Goal: Transaction & Acquisition: Download file/media

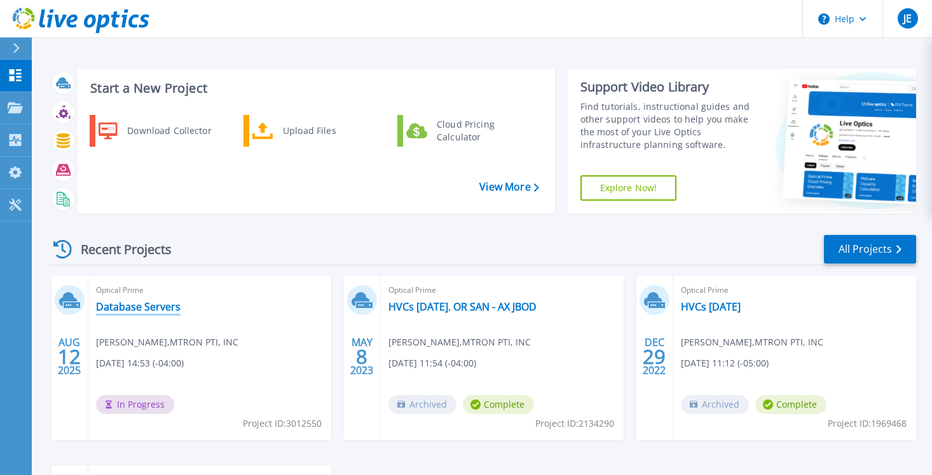
click at [126, 307] on link "Database Servers" at bounding box center [138, 307] width 85 height 13
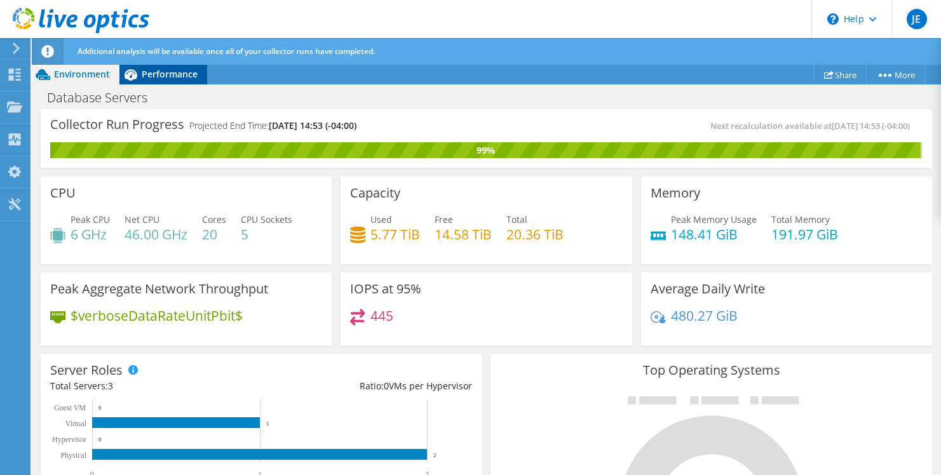
click at [161, 73] on span "Performance" at bounding box center [170, 74] width 56 height 12
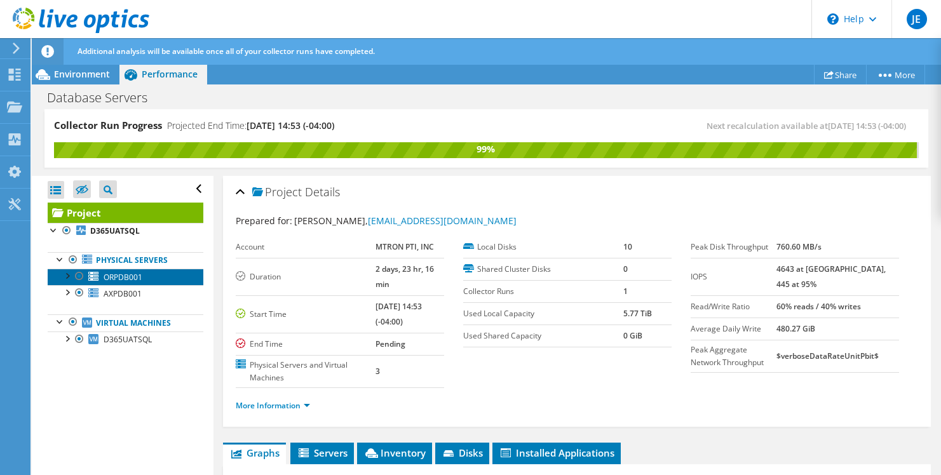
click at [132, 277] on span "ORPDB001" at bounding box center [123, 277] width 39 height 11
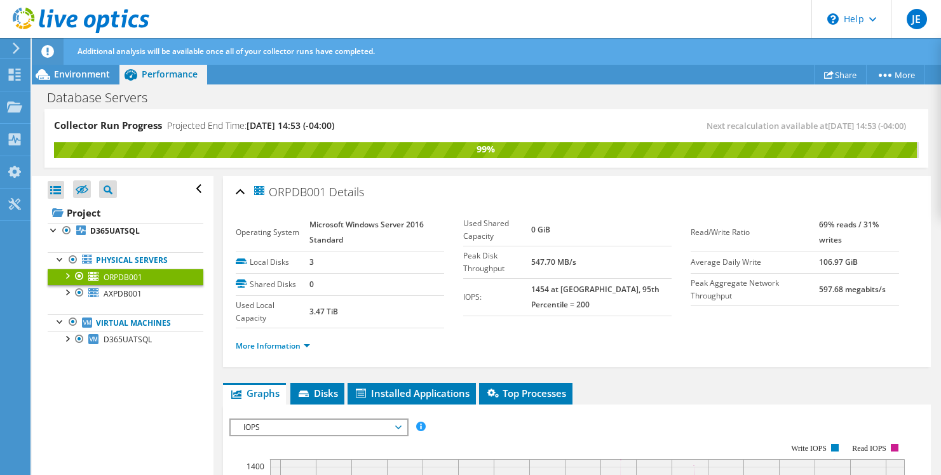
click at [337, 429] on span "IOPS" at bounding box center [318, 427] width 163 height 15
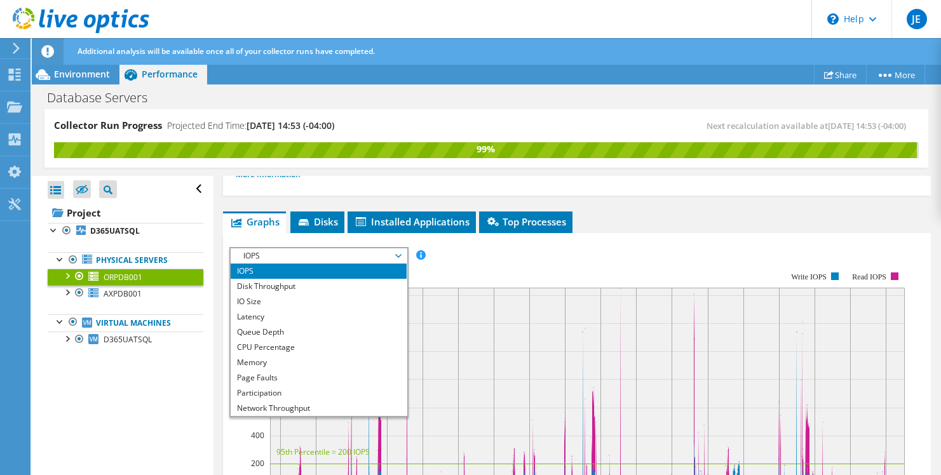
scroll to position [191, 0]
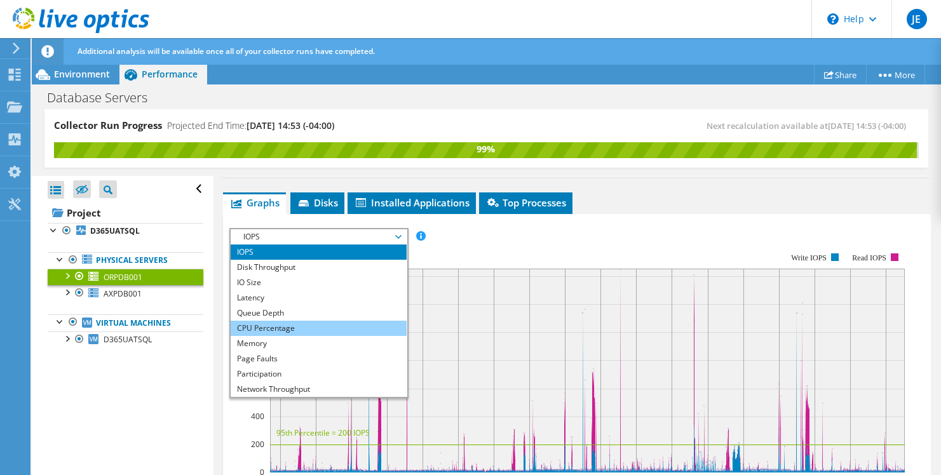
click at [265, 327] on li "CPU Percentage" at bounding box center [319, 328] width 176 height 15
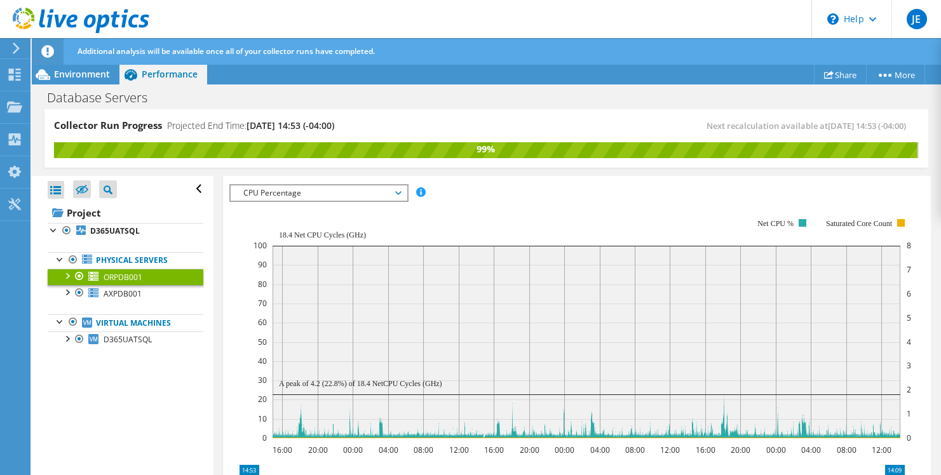
scroll to position [254, 0]
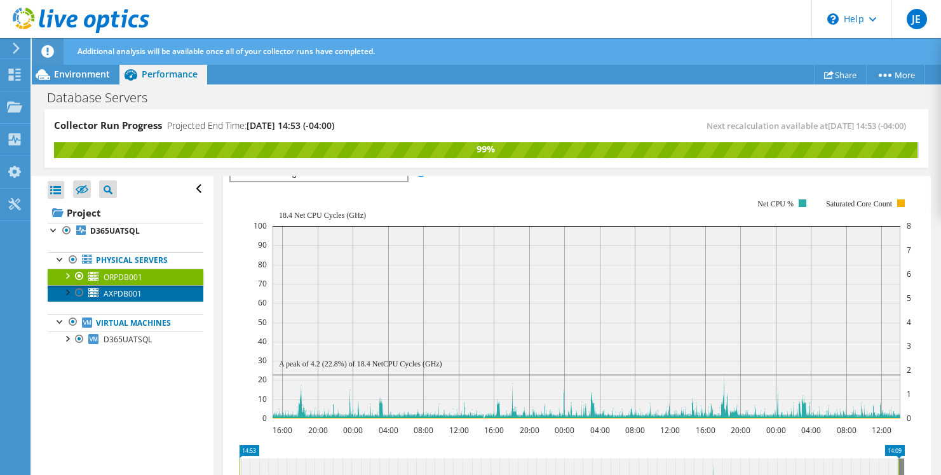
click at [121, 293] on span "AXPDB001" at bounding box center [123, 294] width 38 height 11
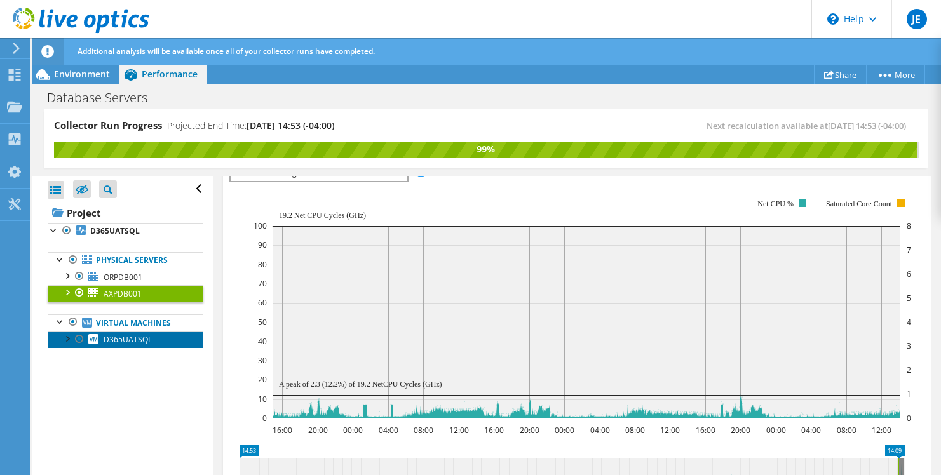
click at [120, 342] on span "D365UATSQL" at bounding box center [128, 339] width 48 height 11
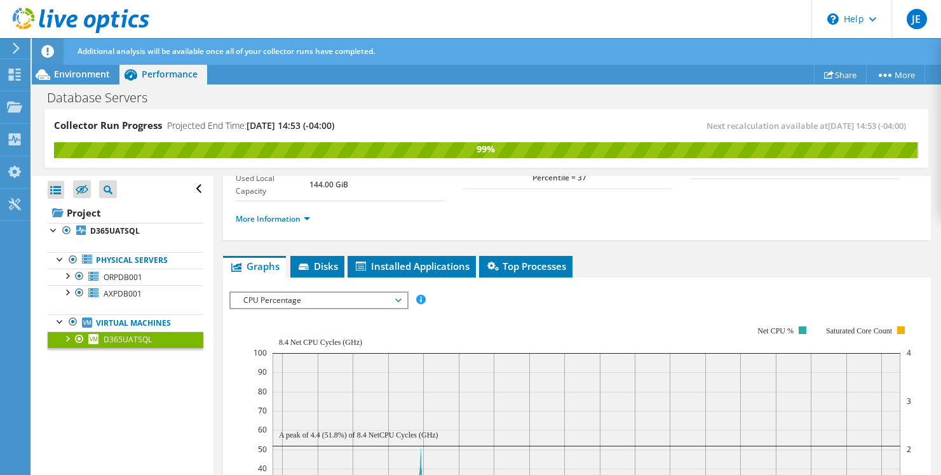
scroll to position [0, 0]
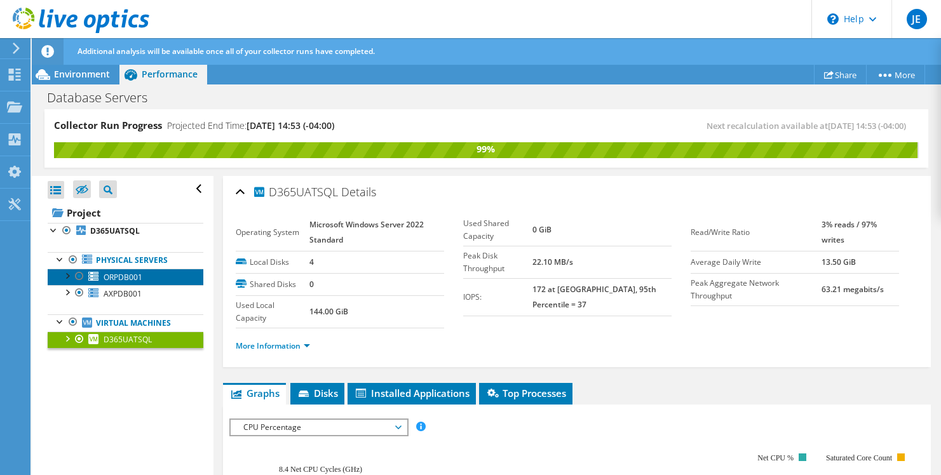
click at [136, 278] on span "ORPDB001" at bounding box center [123, 277] width 39 height 11
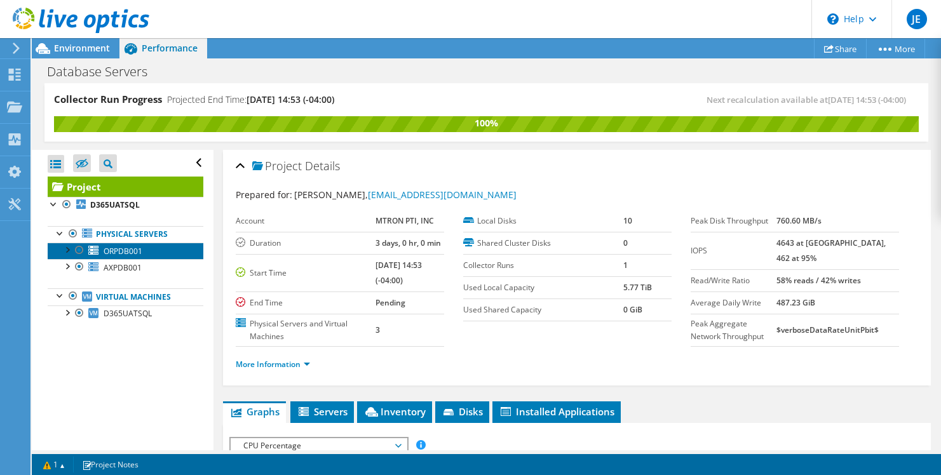
click at [129, 252] on span "ORPDB001" at bounding box center [123, 251] width 39 height 11
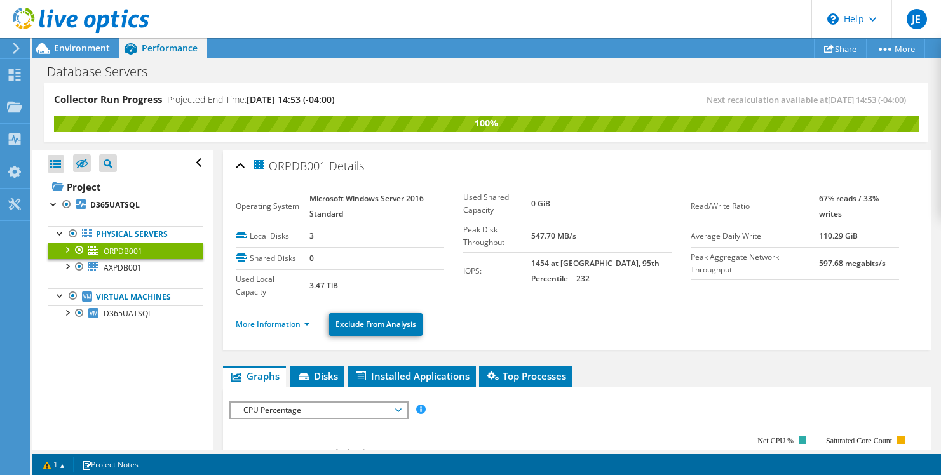
scroll to position [127, 0]
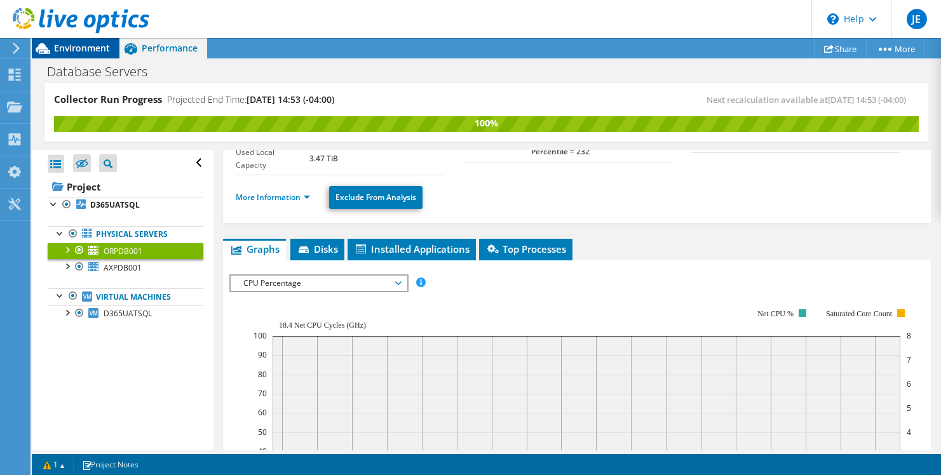
click at [70, 44] on span "Environment" at bounding box center [82, 48] width 56 height 12
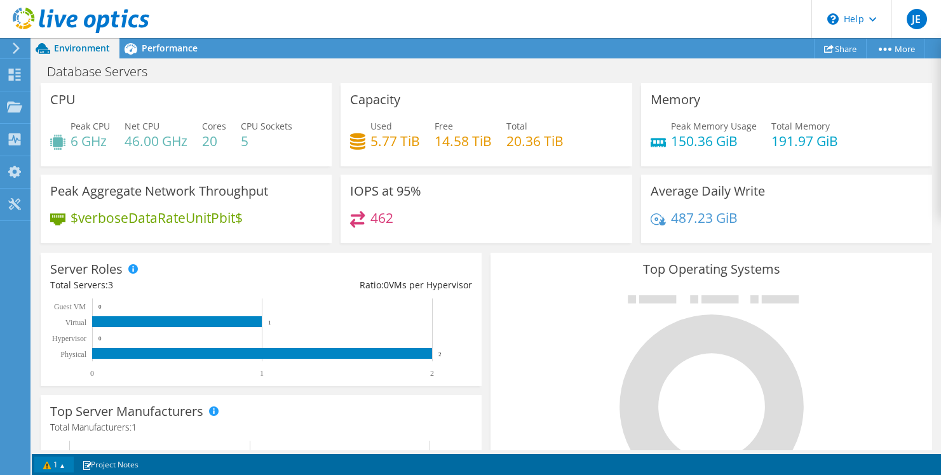
click at [48, 465] on link "1" at bounding box center [53, 465] width 39 height 16
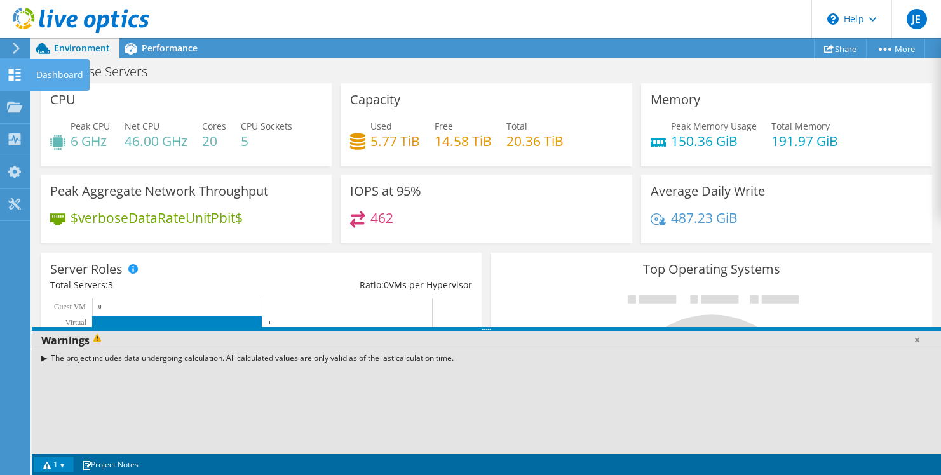
click at [14, 76] on icon at bounding box center [14, 75] width 15 height 12
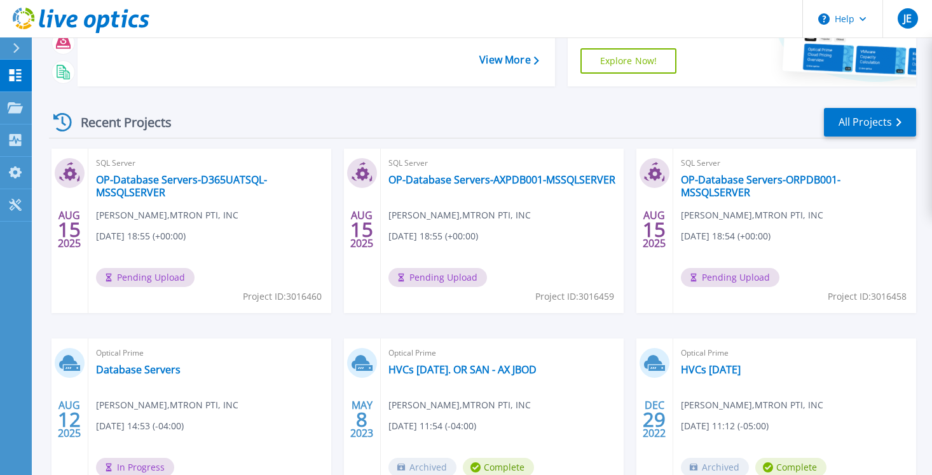
scroll to position [191, 0]
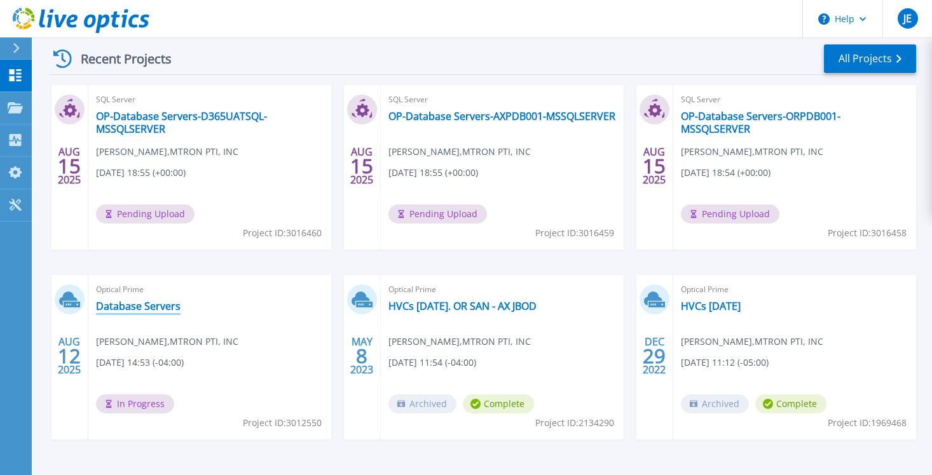
click at [150, 309] on link "Database Servers" at bounding box center [138, 306] width 85 height 13
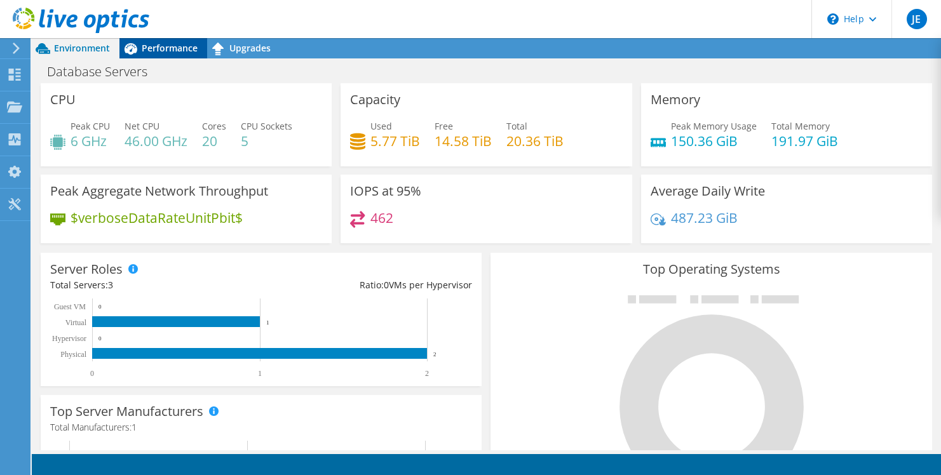
click at [157, 48] on span "Performance" at bounding box center [170, 48] width 56 height 12
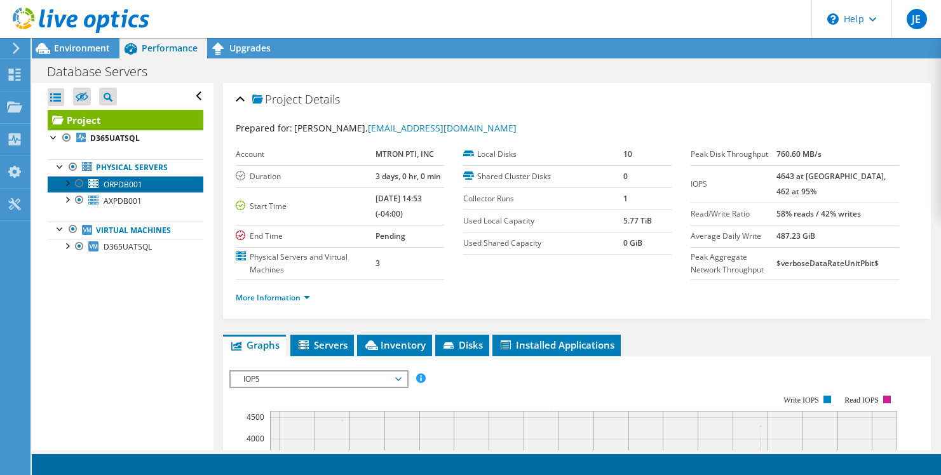
click at [130, 186] on span "ORPDB001" at bounding box center [123, 184] width 39 height 11
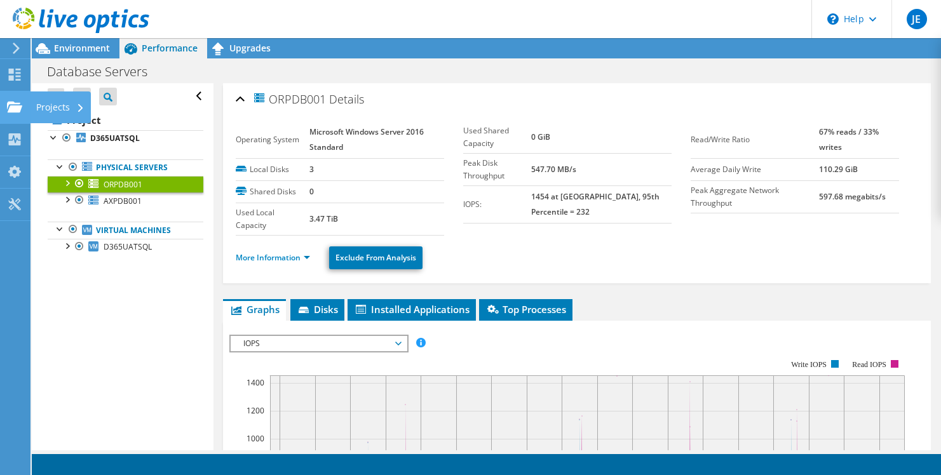
click at [55, 106] on div "Projects" at bounding box center [60, 108] width 61 height 32
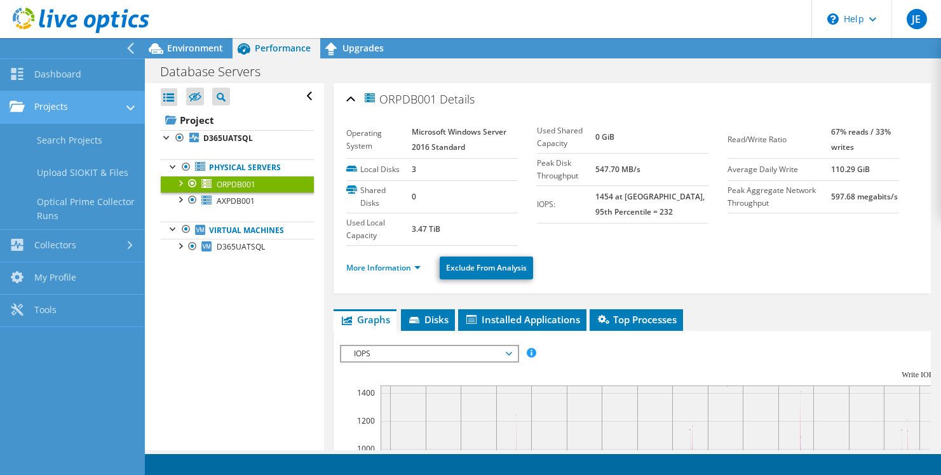
click at [61, 103] on link "Projects" at bounding box center [72, 108] width 145 height 32
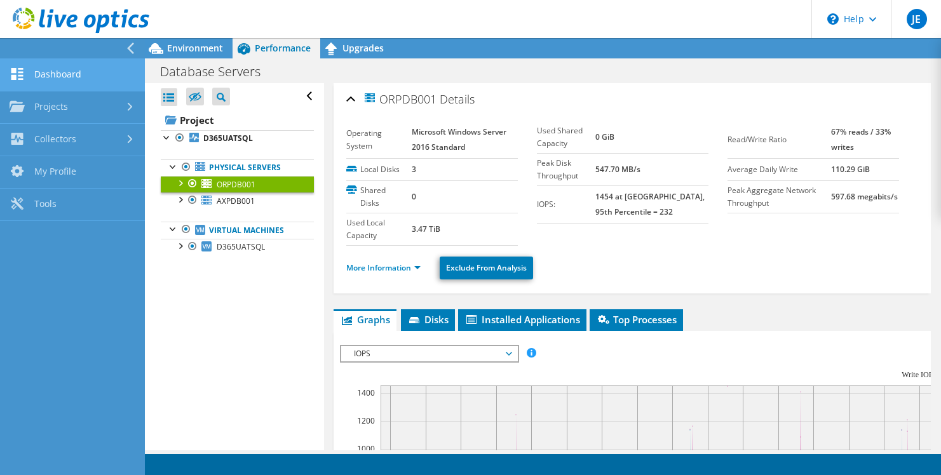
click at [58, 74] on link "Dashboard" at bounding box center [72, 75] width 145 height 32
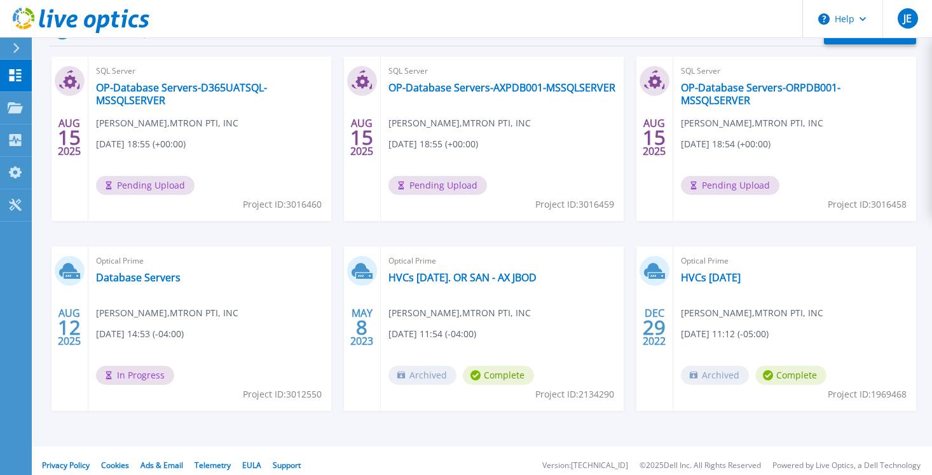
scroll to position [229, 0]
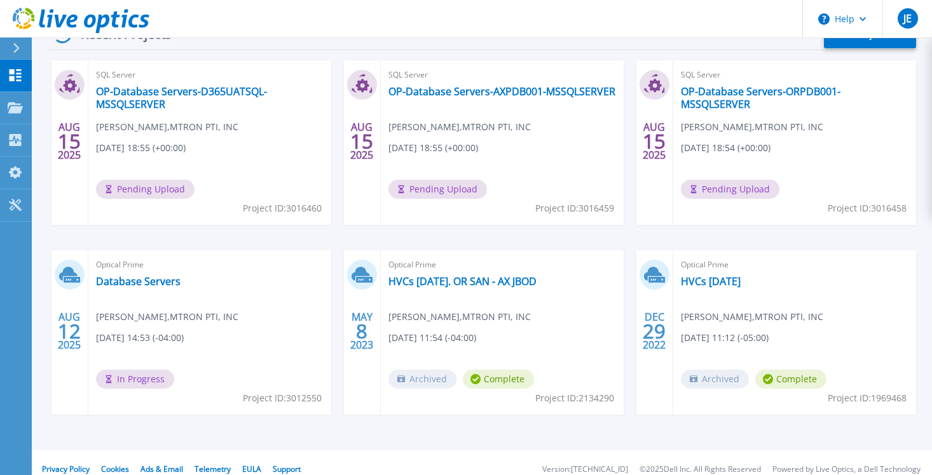
scroll to position [229, 0]
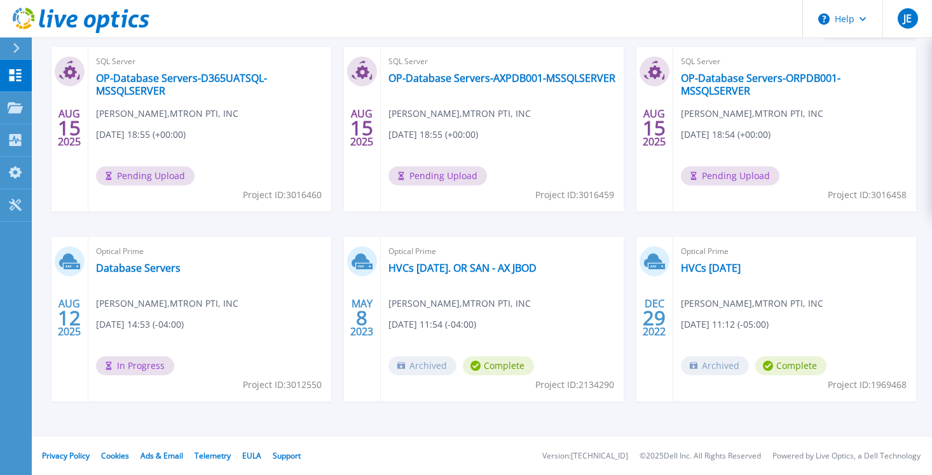
click at [194, 69] on span "Optical Prime" at bounding box center [210, 62] width 228 height 14
click at [136, 269] on link "Database Servers" at bounding box center [138, 268] width 85 height 13
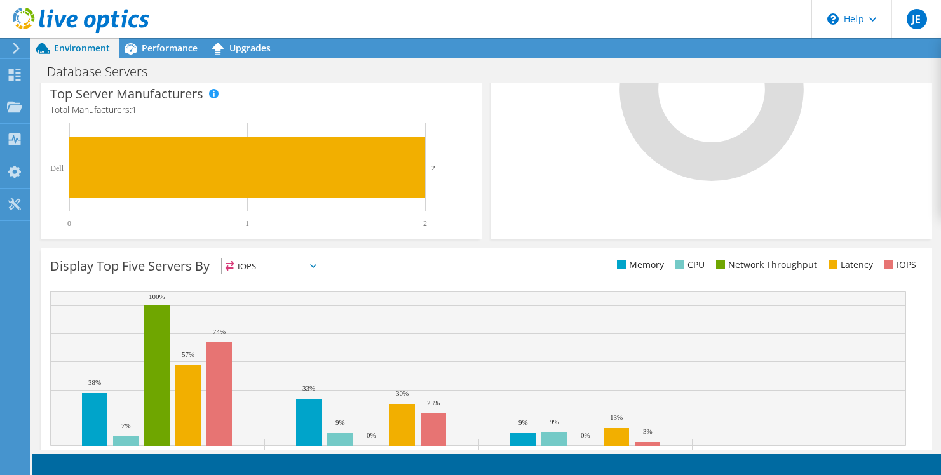
scroll to position [372, 0]
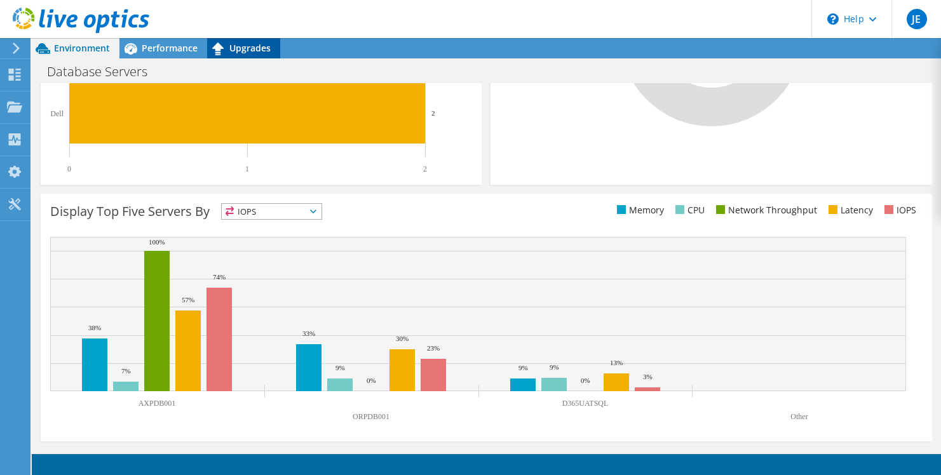
click at [239, 44] on span "Upgrades" at bounding box center [249, 48] width 41 height 12
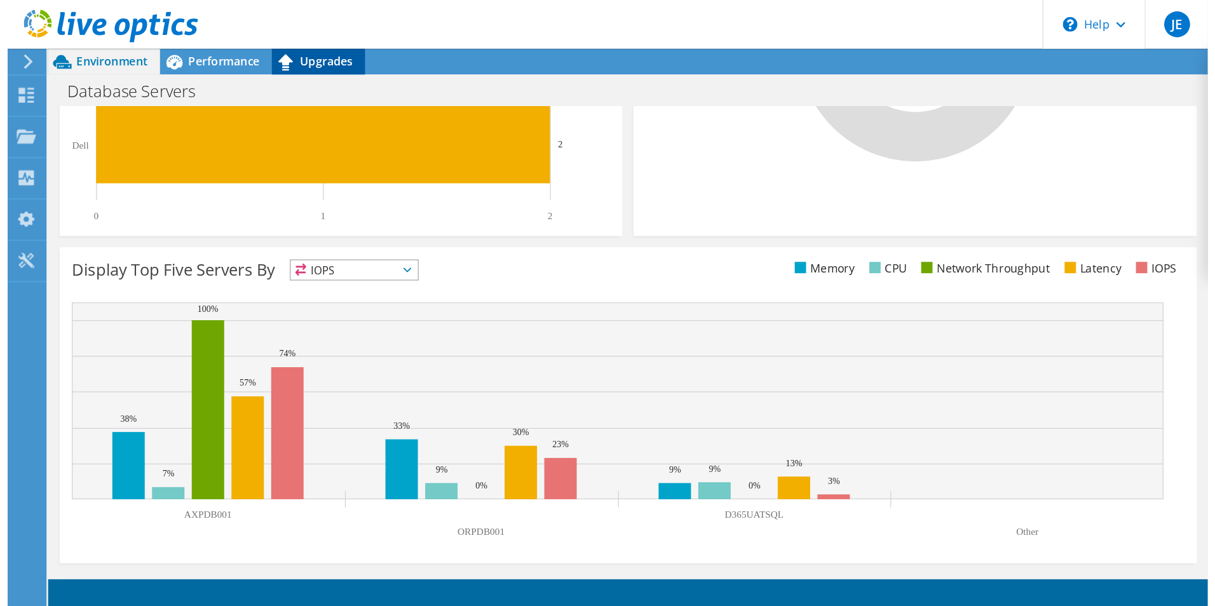
scroll to position [0, 0]
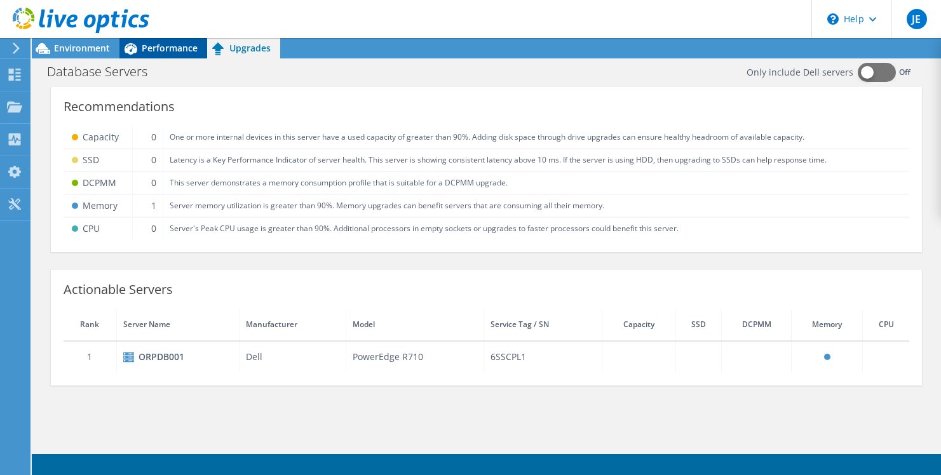
click at [170, 48] on span "Performance" at bounding box center [170, 48] width 56 height 12
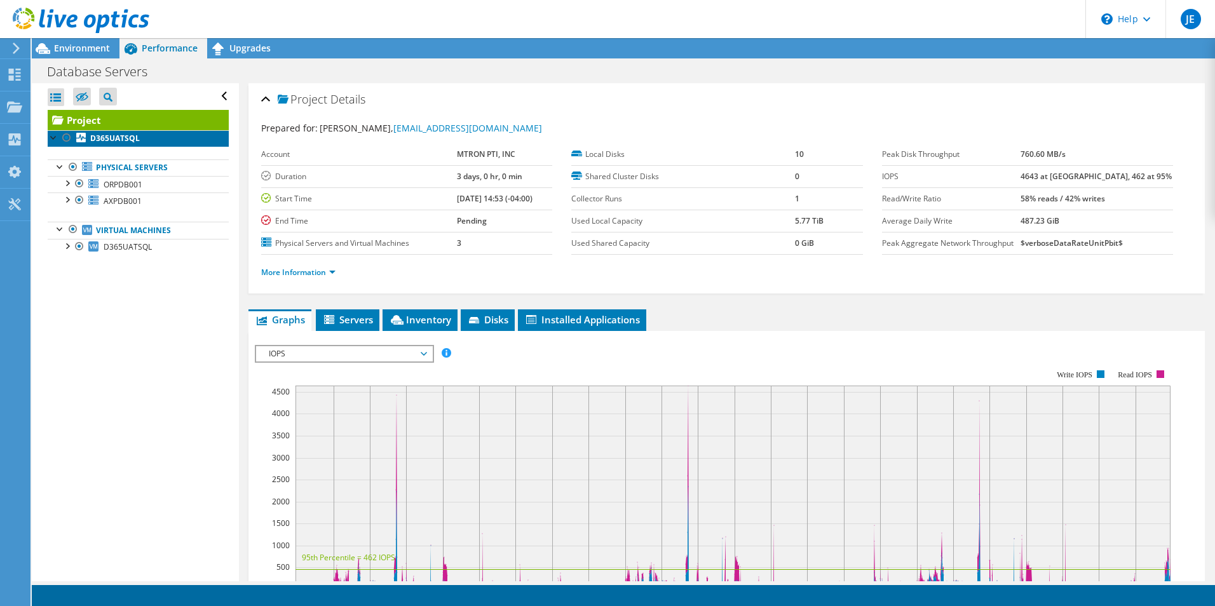
click at [116, 135] on b "D365UATSQL" at bounding box center [115, 138] width 50 height 11
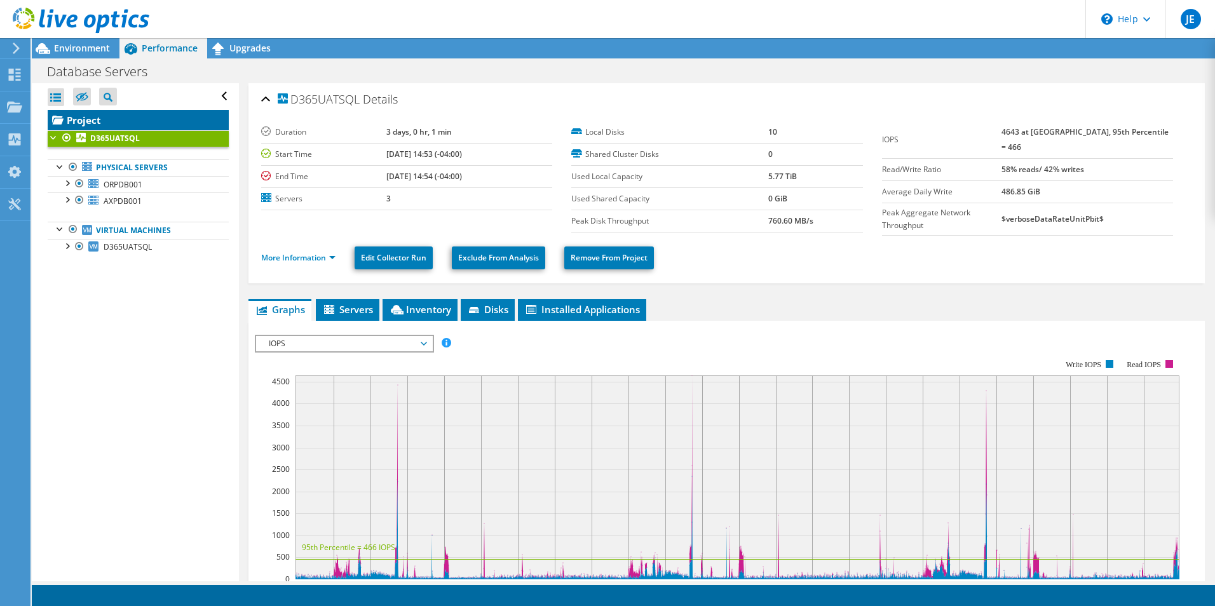
click at [88, 118] on link "Project" at bounding box center [138, 120] width 181 height 20
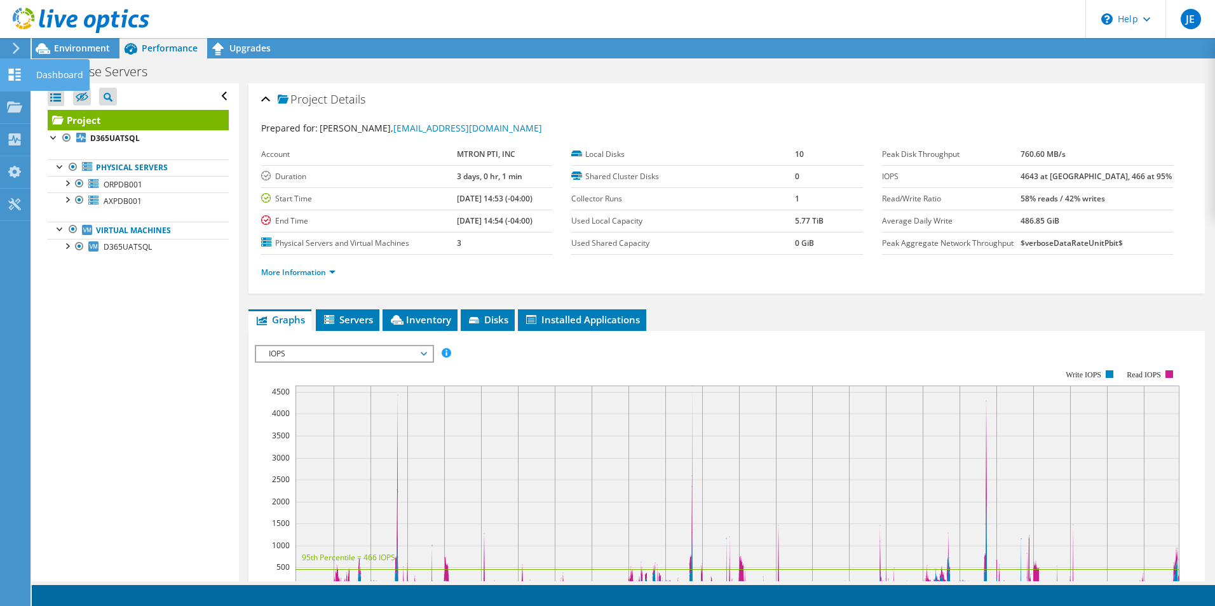
click at [7, 72] on icon at bounding box center [14, 75] width 15 height 12
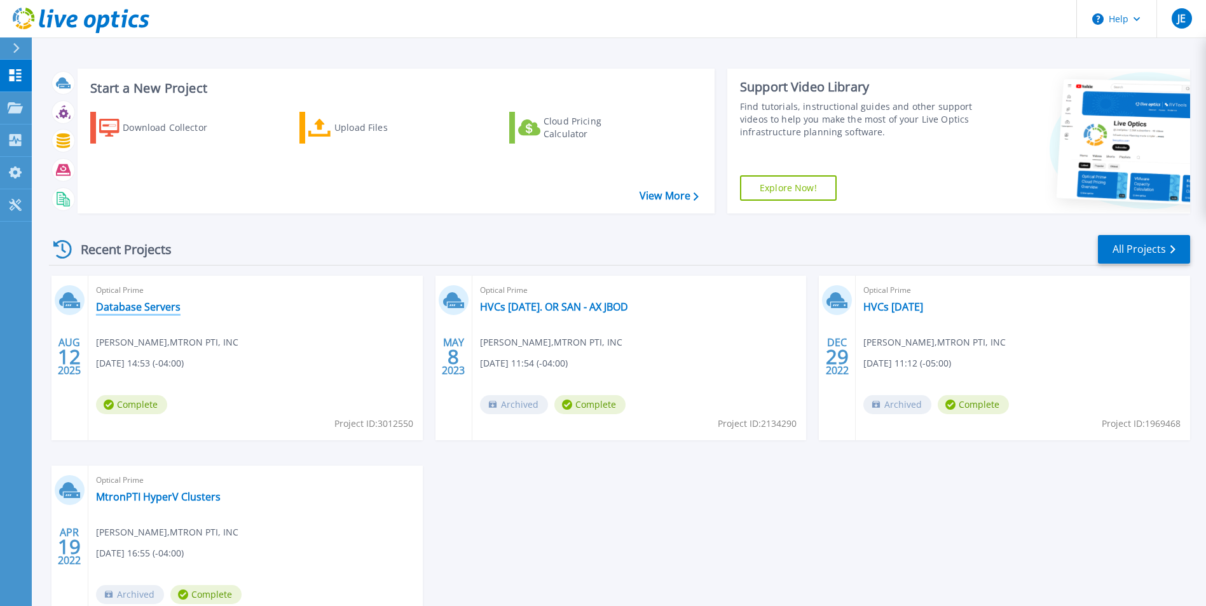
click at [118, 306] on link "Database Servers" at bounding box center [138, 307] width 85 height 13
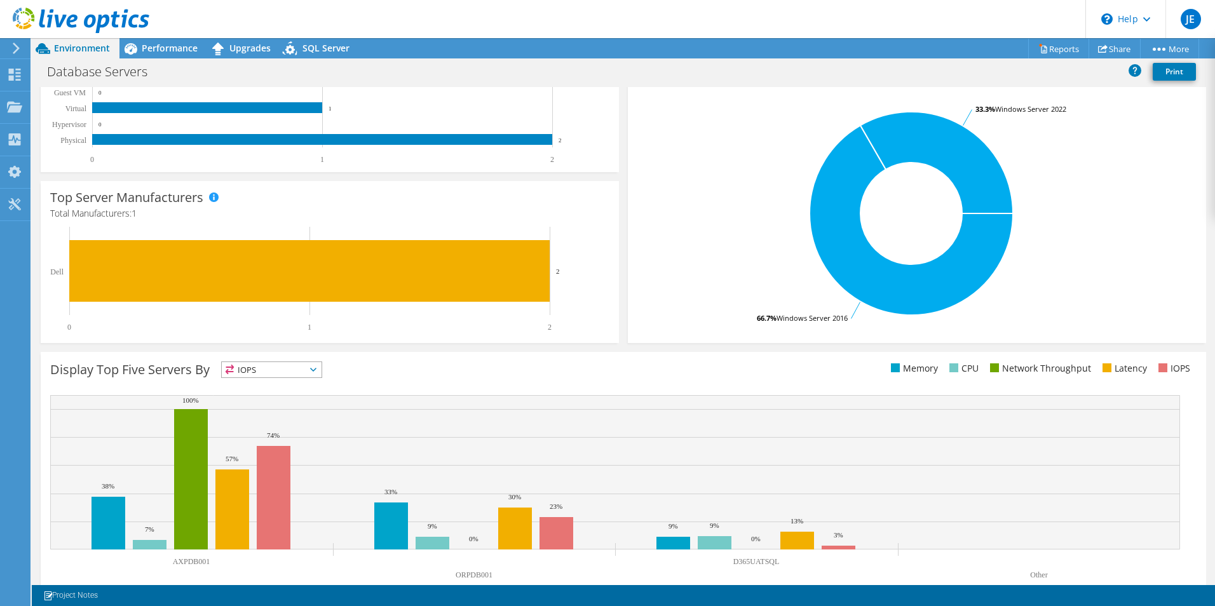
scroll to position [242, 0]
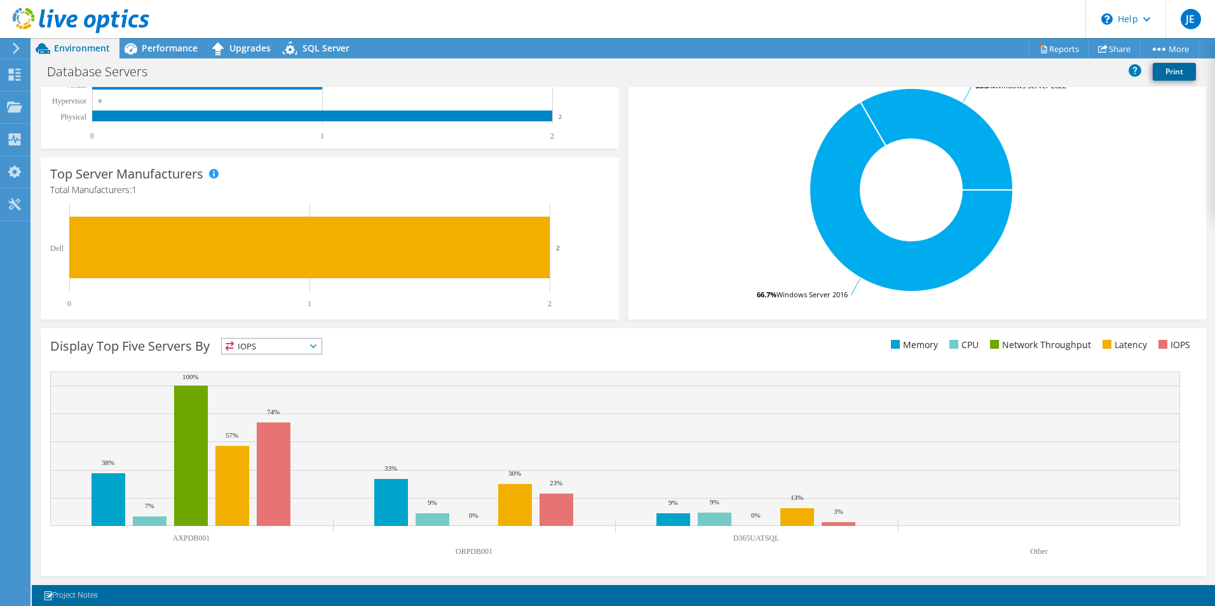
click at [1181, 71] on link "Print" at bounding box center [1174, 72] width 43 height 18
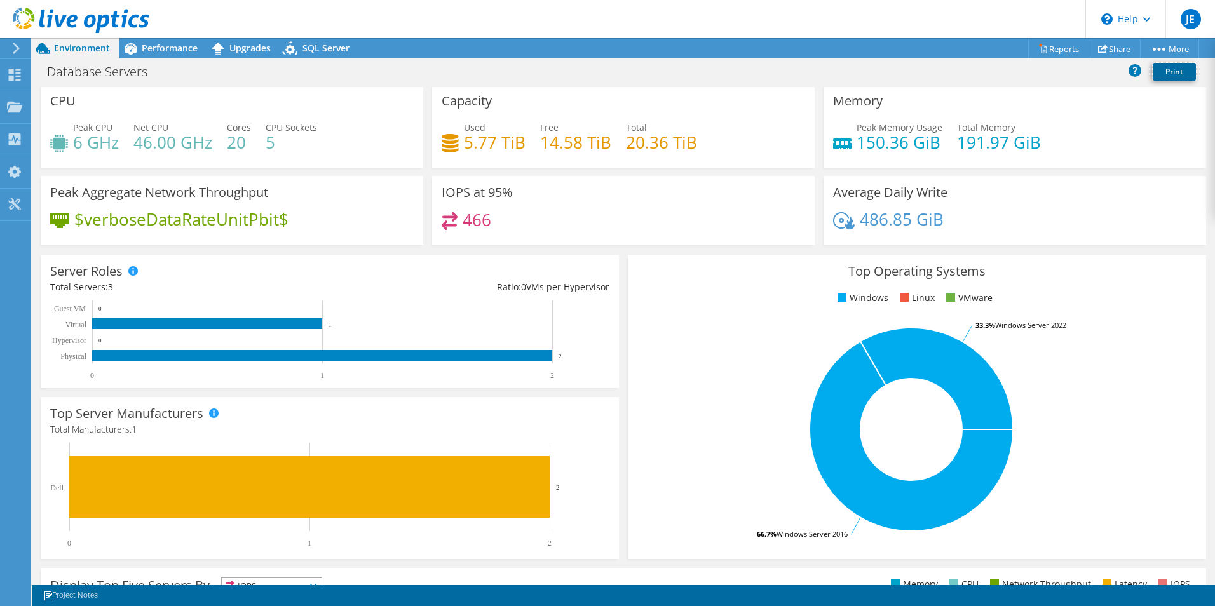
scroll to position [0, 0]
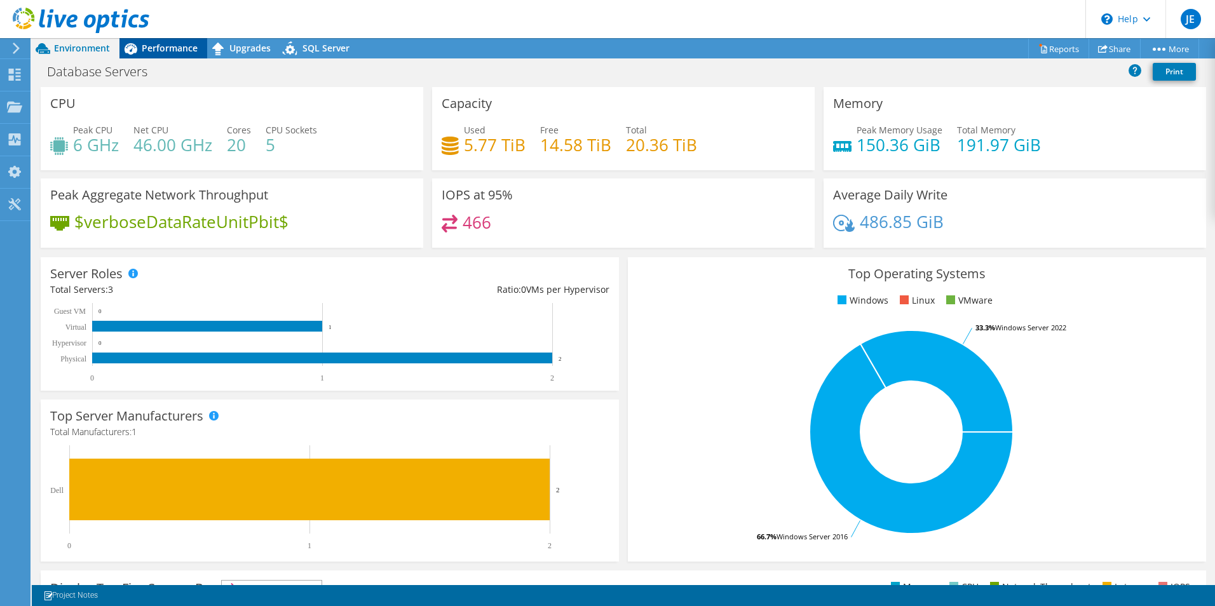
click at [166, 45] on span "Performance" at bounding box center [170, 48] width 56 height 12
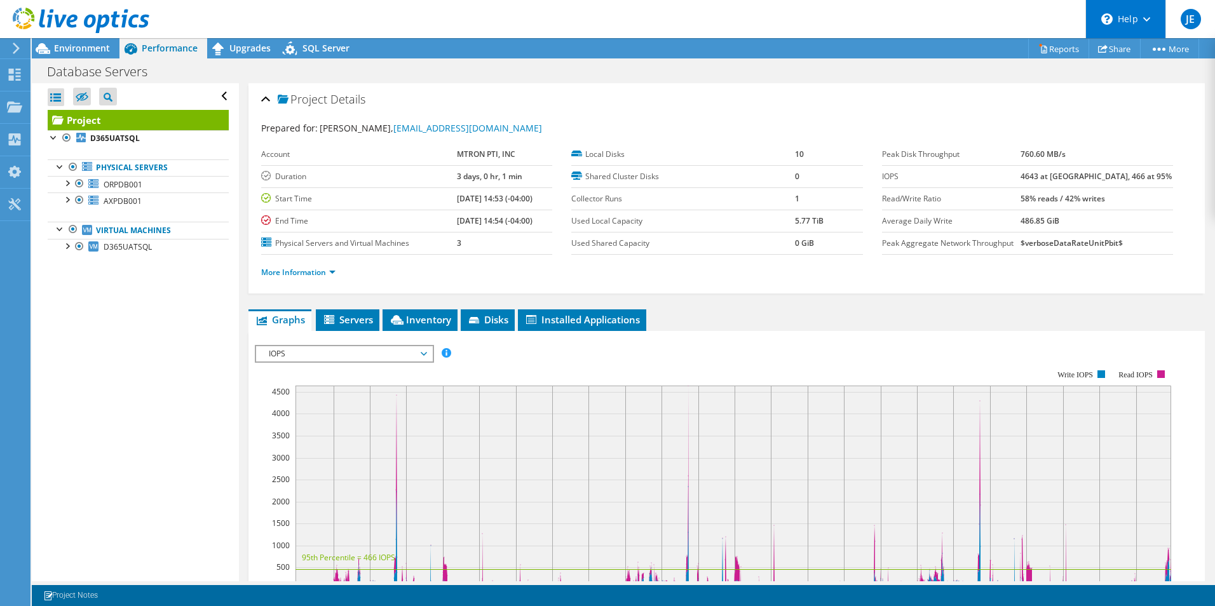
click at [1140, 20] on div "\n Help" at bounding box center [1126, 19] width 80 height 38
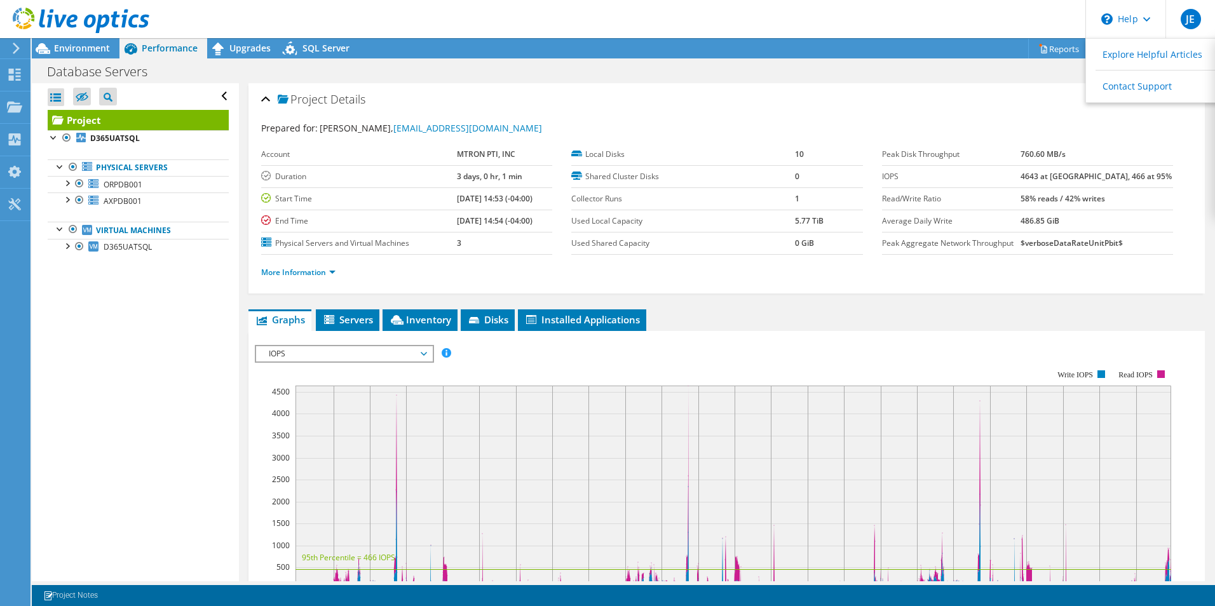
click at [955, 20] on header "JE End User [PERSON_NAME] [EMAIL_ADDRESS][DOMAIN_NAME] MTRON PTI, INC My Profil…" at bounding box center [607, 19] width 1215 height 38
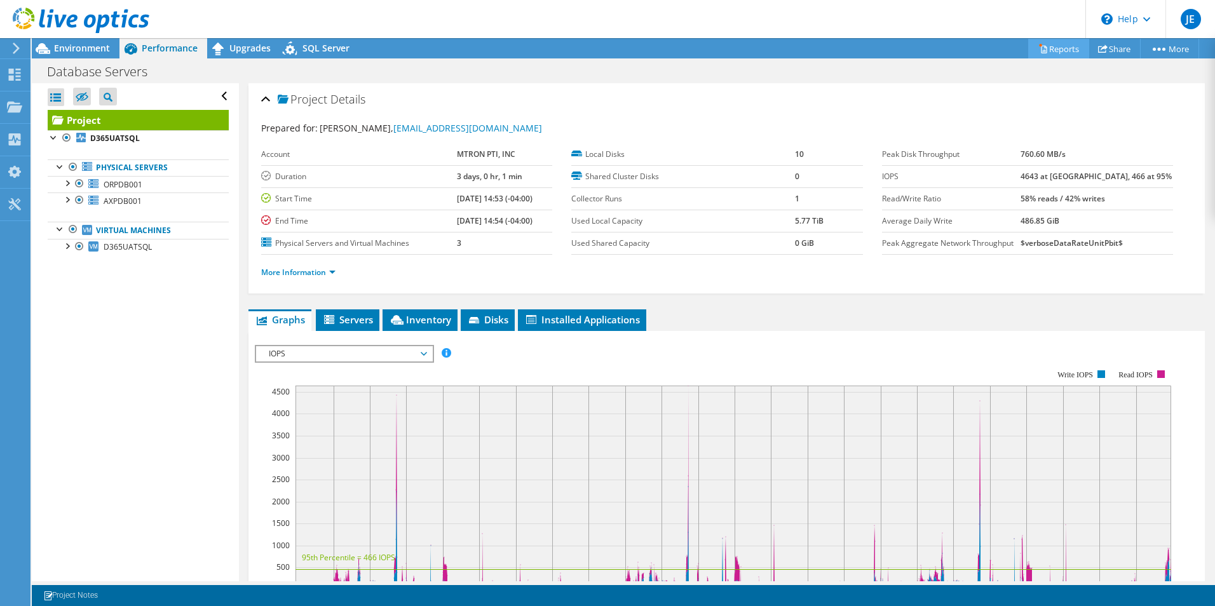
click at [1052, 47] on link "Reports" at bounding box center [1058, 49] width 61 height 20
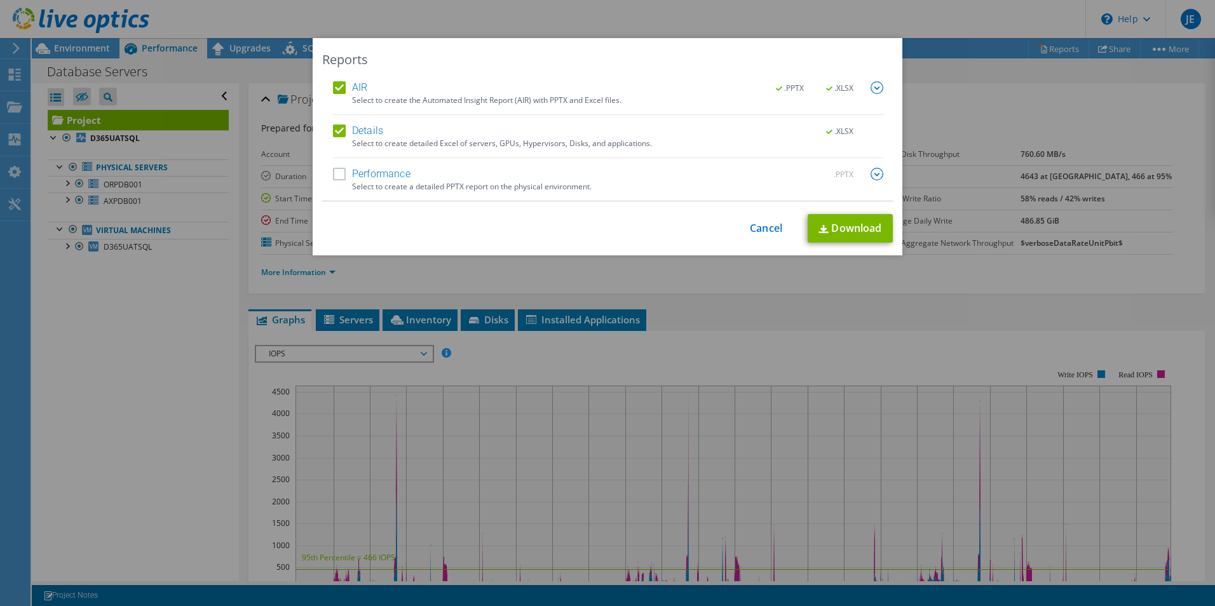
click at [334, 174] on label "Performance" at bounding box center [372, 174] width 78 height 13
click at [0, 0] on input "Performance" at bounding box center [0, 0] width 0 height 0
click at [843, 227] on link "Download" at bounding box center [850, 228] width 85 height 29
click at [130, 397] on div "Reports AIR .PPTX .XLSX Select to create the Automated Insight Report (AIR) wit…" at bounding box center [607, 303] width 1215 height 530
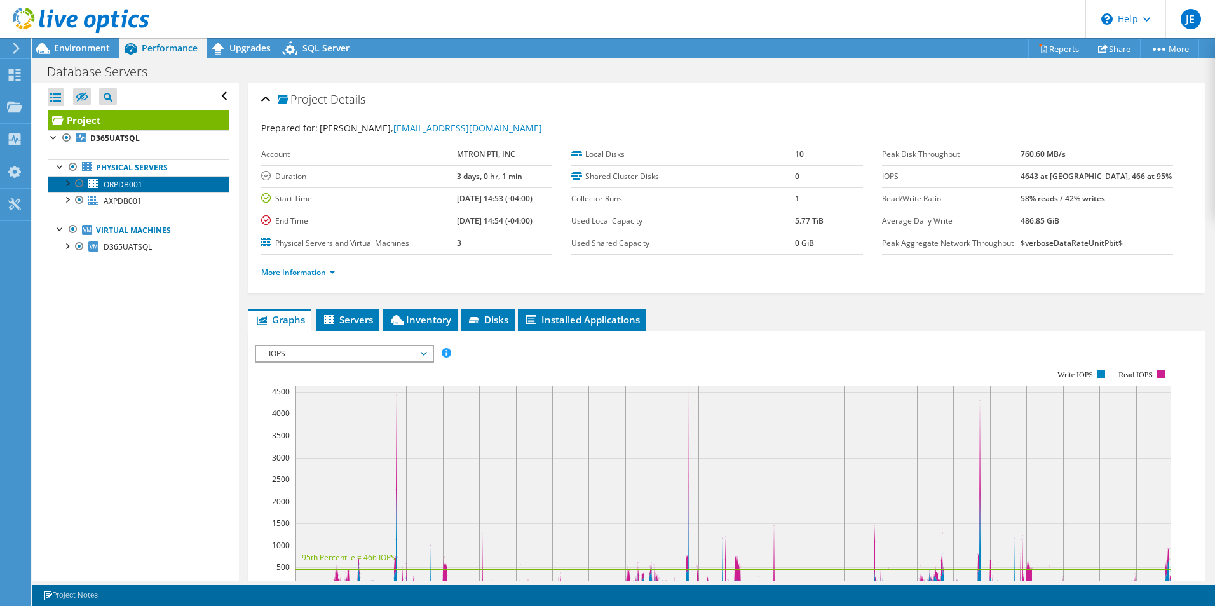
click at [128, 181] on span "ORPDB001" at bounding box center [123, 184] width 39 height 11
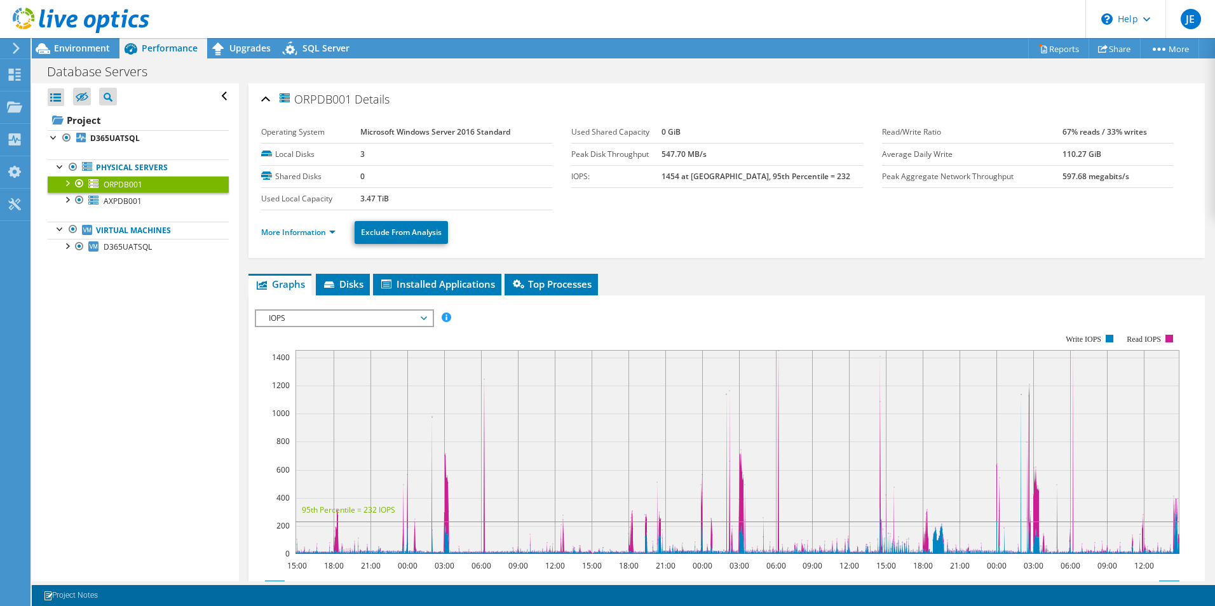
click at [421, 319] on span "IOPS" at bounding box center [343, 318] width 163 height 15
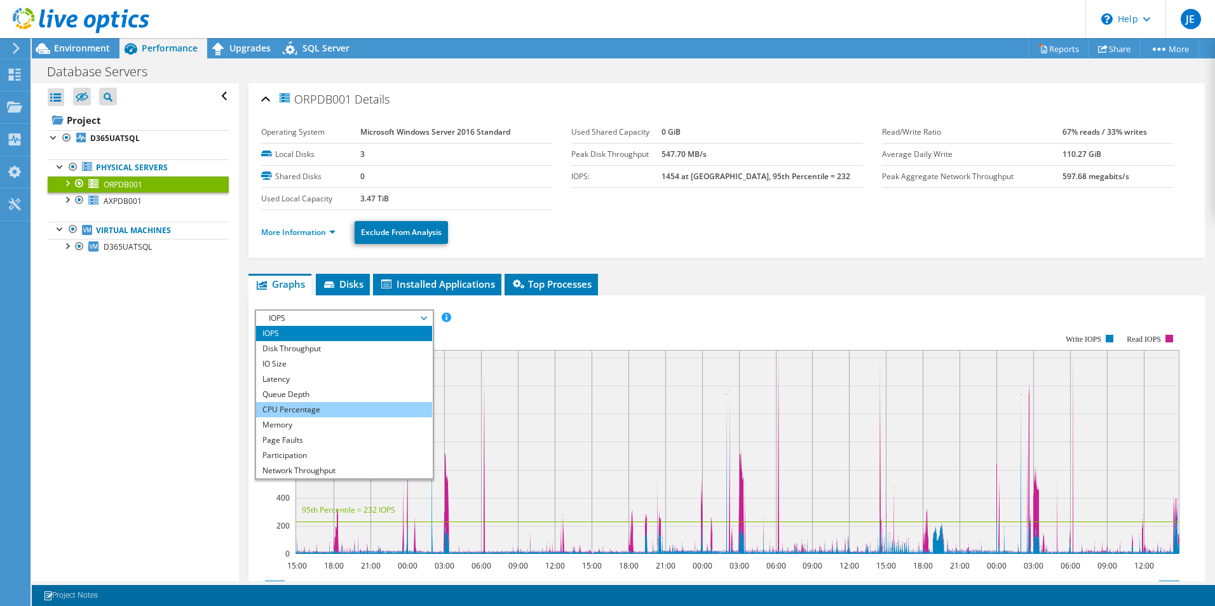
click at [330, 409] on li "CPU Percentage" at bounding box center [344, 409] width 176 height 15
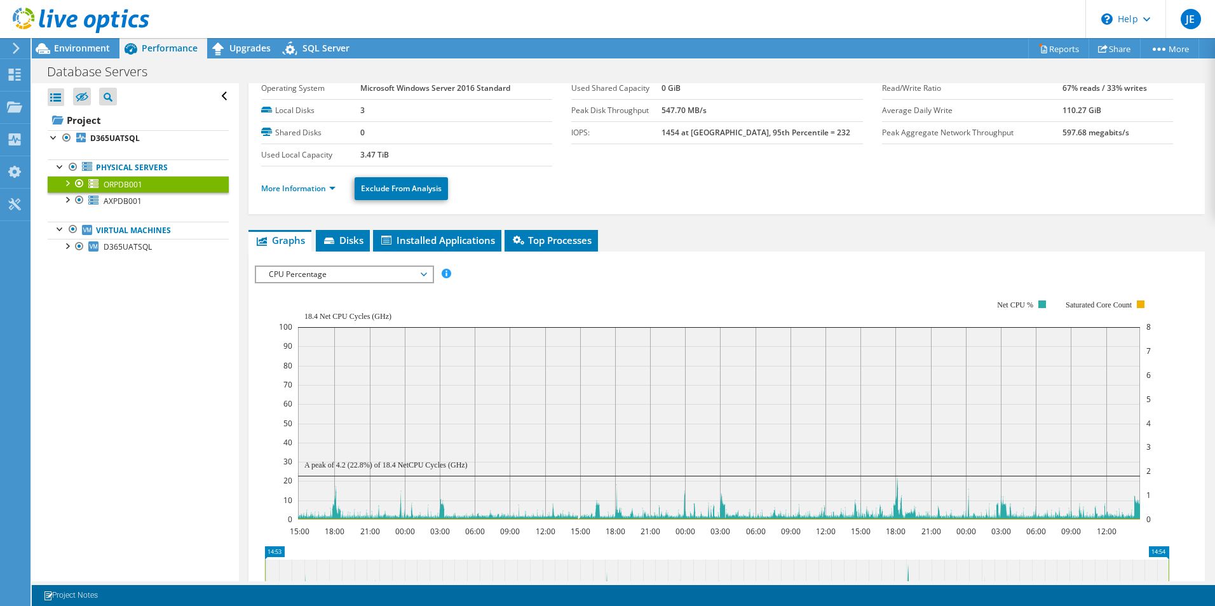
scroll to position [64, 0]
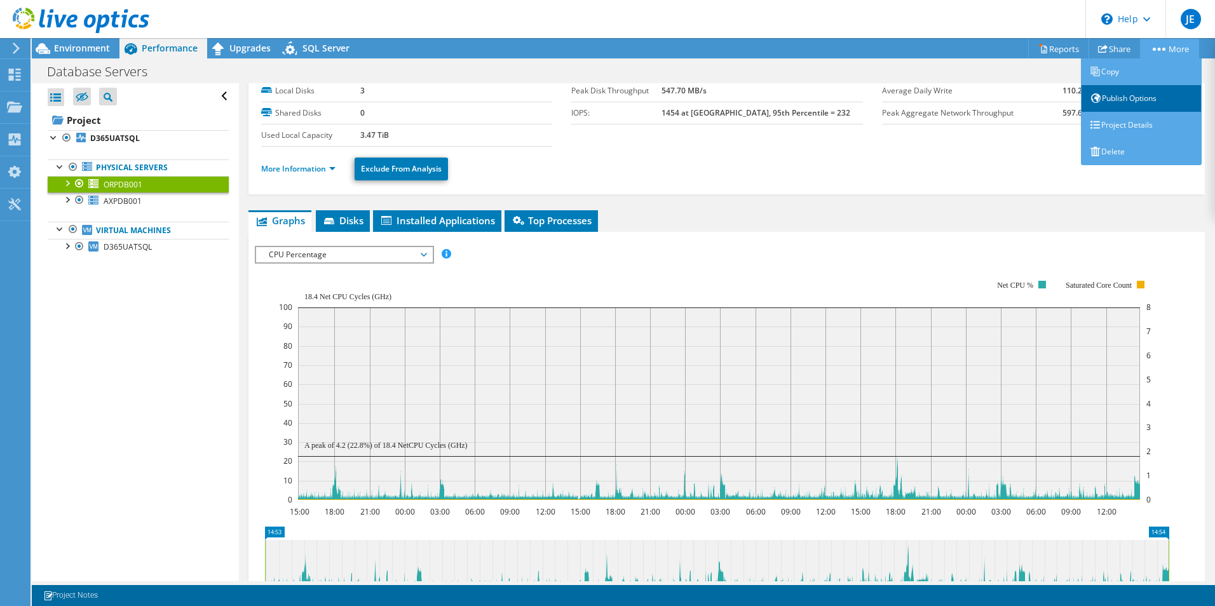
click at [1138, 100] on link "Publish Options" at bounding box center [1141, 98] width 121 height 27
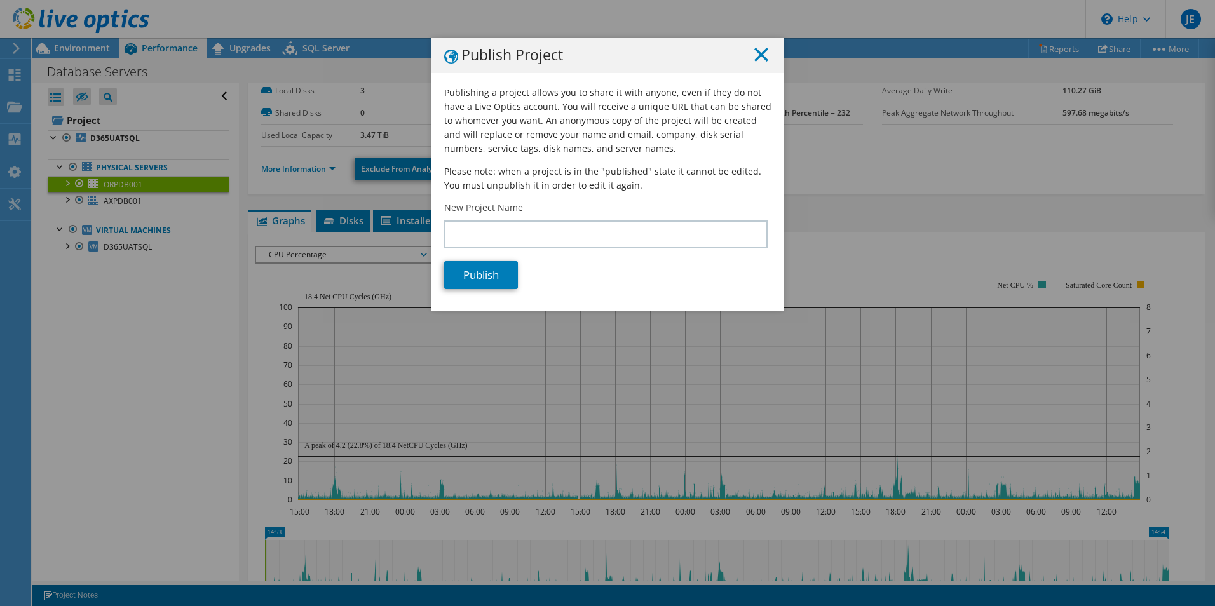
click at [757, 51] on icon at bounding box center [761, 55] width 14 height 14
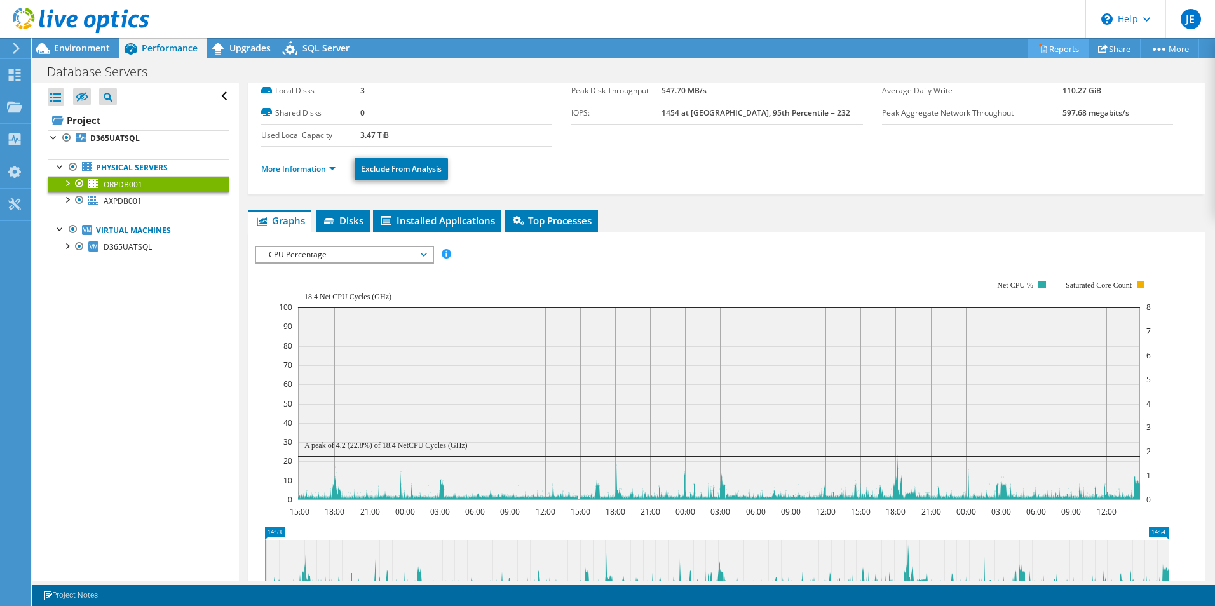
click at [1047, 48] on link "Reports" at bounding box center [1058, 49] width 61 height 20
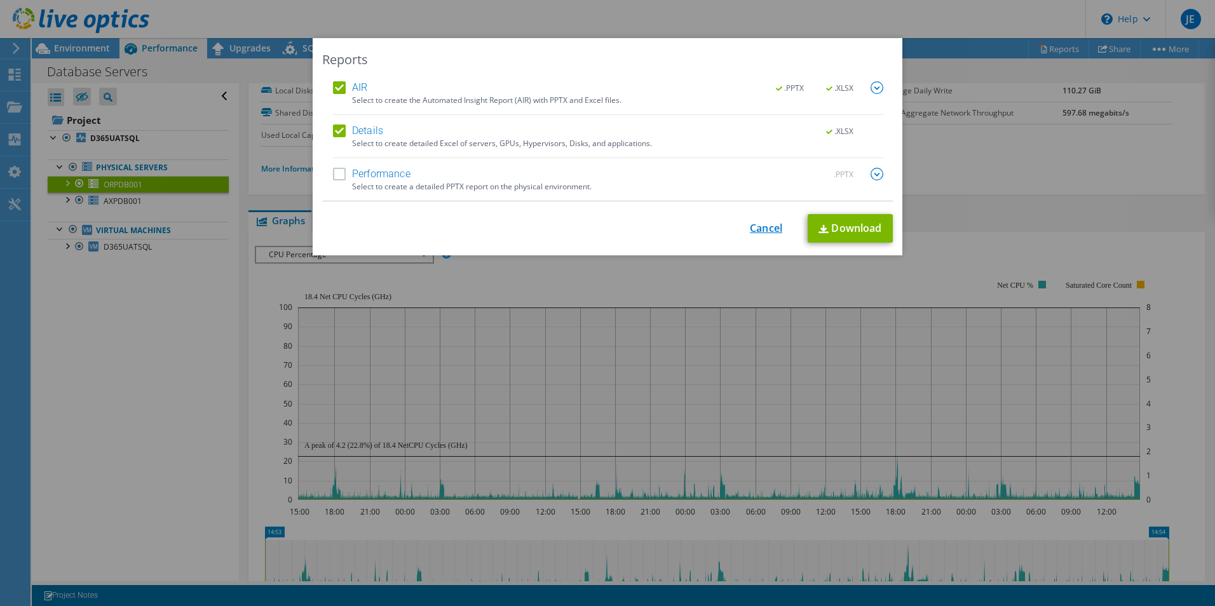
click at [759, 232] on link "Cancel" at bounding box center [766, 228] width 32 height 12
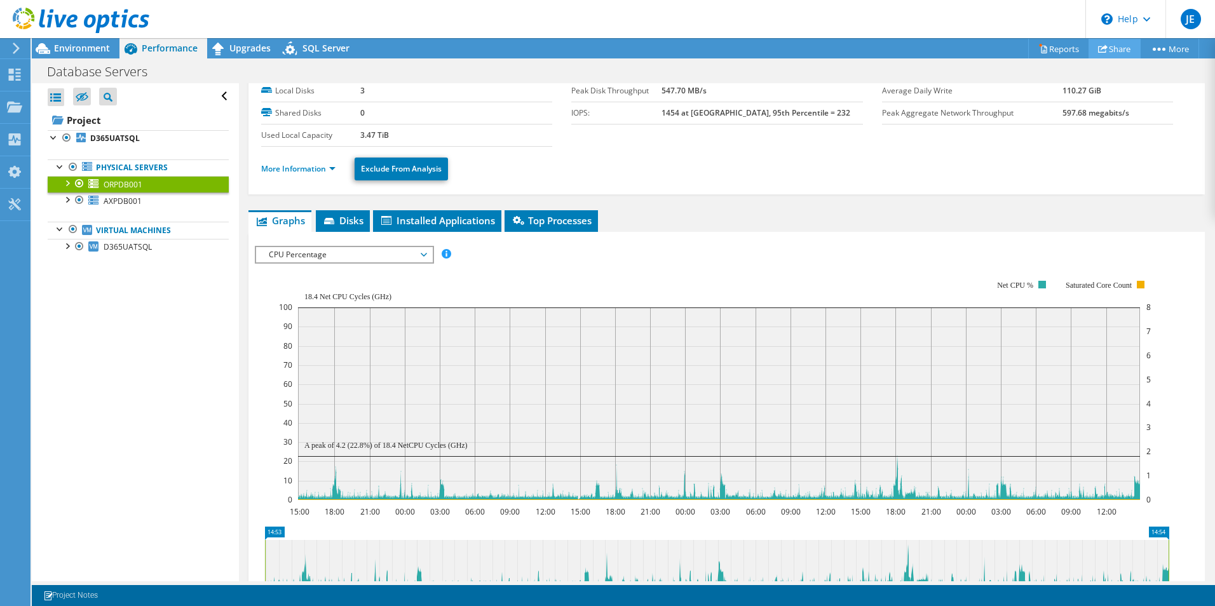
click at [1113, 48] on link "Share" at bounding box center [1115, 49] width 52 height 20
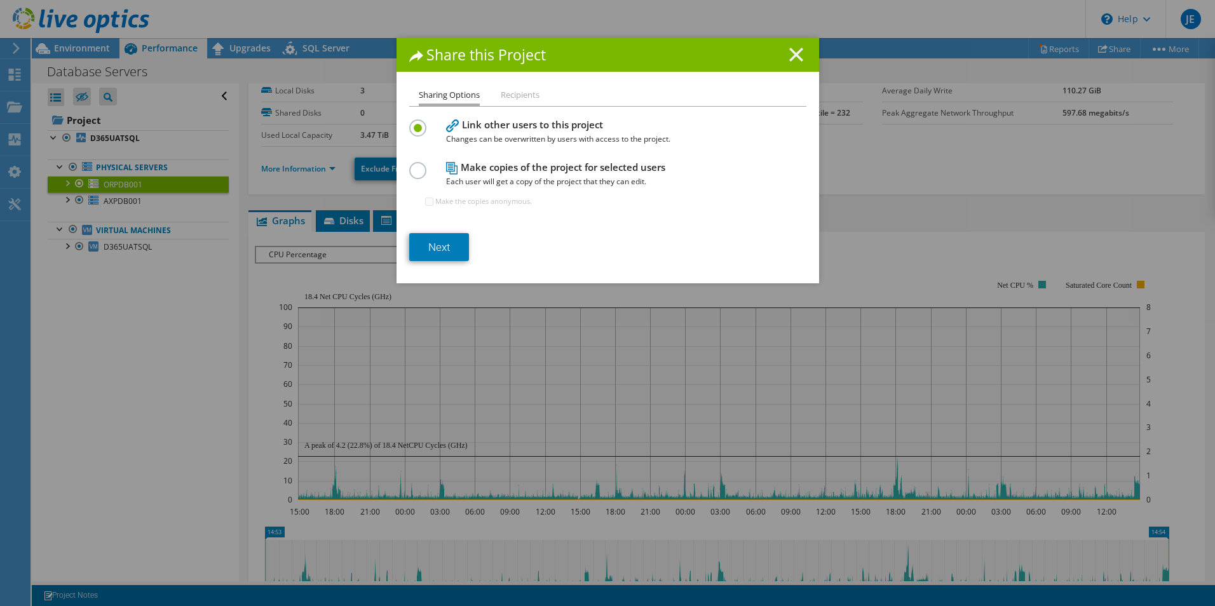
click at [796, 50] on line at bounding box center [796, 54] width 13 height 13
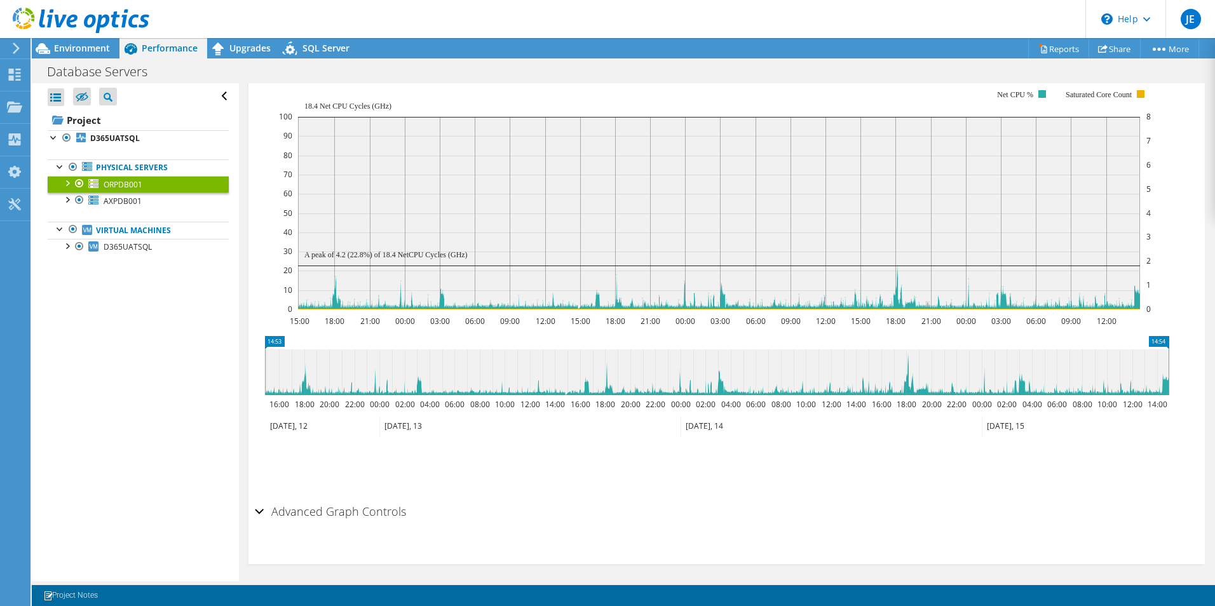
scroll to position [259, 0]
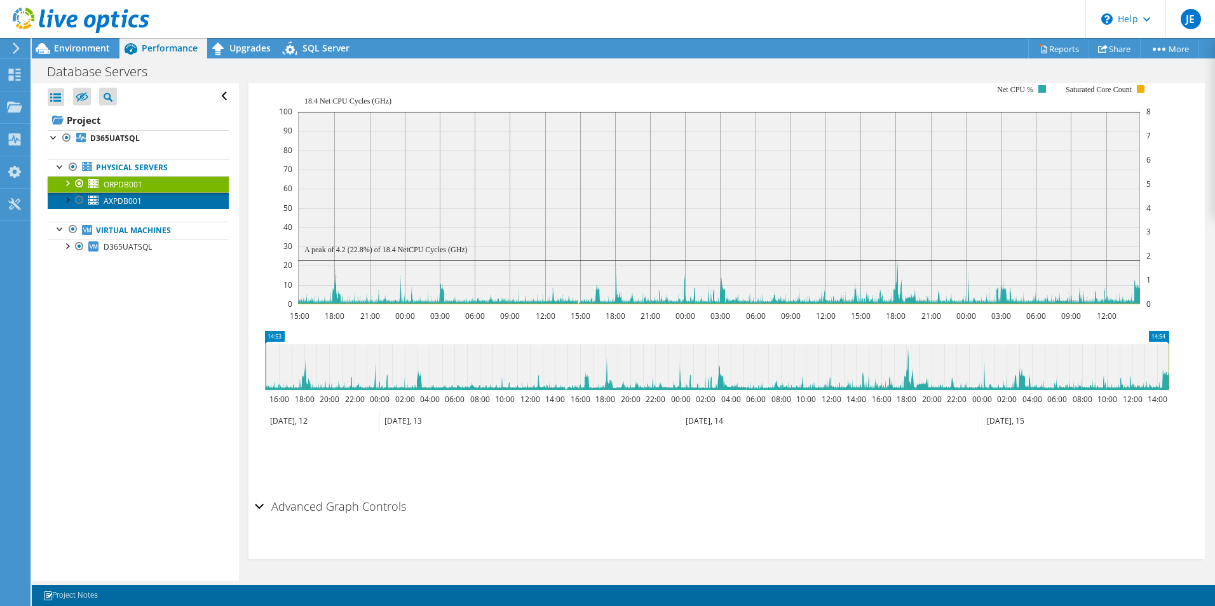
click at [121, 197] on span "AXPDB001" at bounding box center [123, 201] width 38 height 11
